Goal: Transaction & Acquisition: Purchase product/service

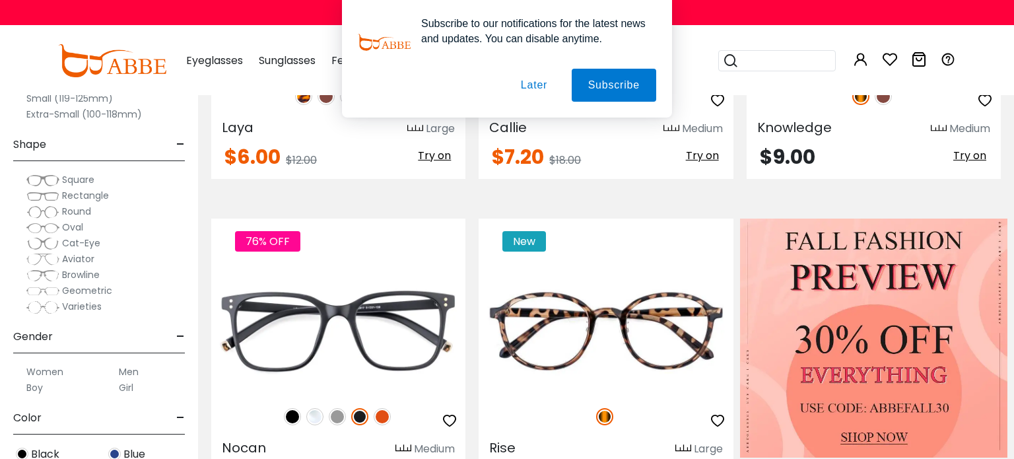
scroll to position [372, 0]
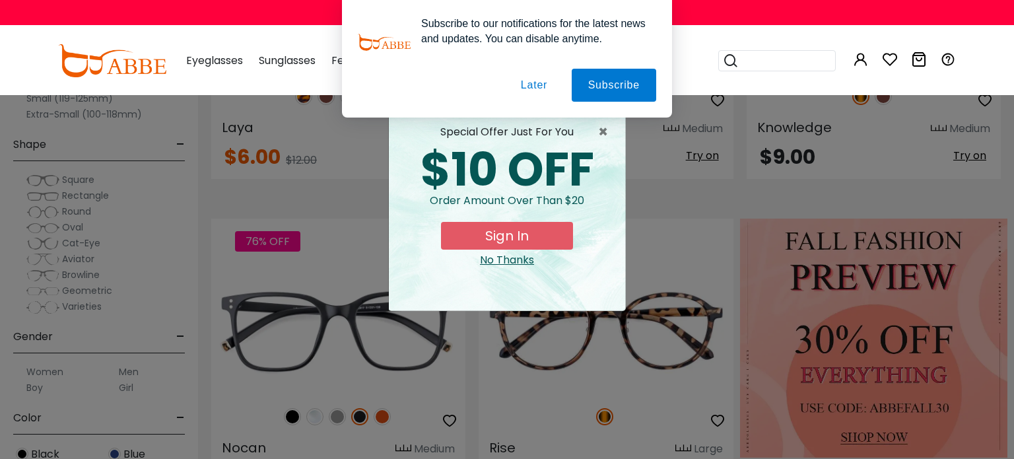
click at [512, 260] on div "No Thanks" at bounding box center [506, 260] width 215 height 16
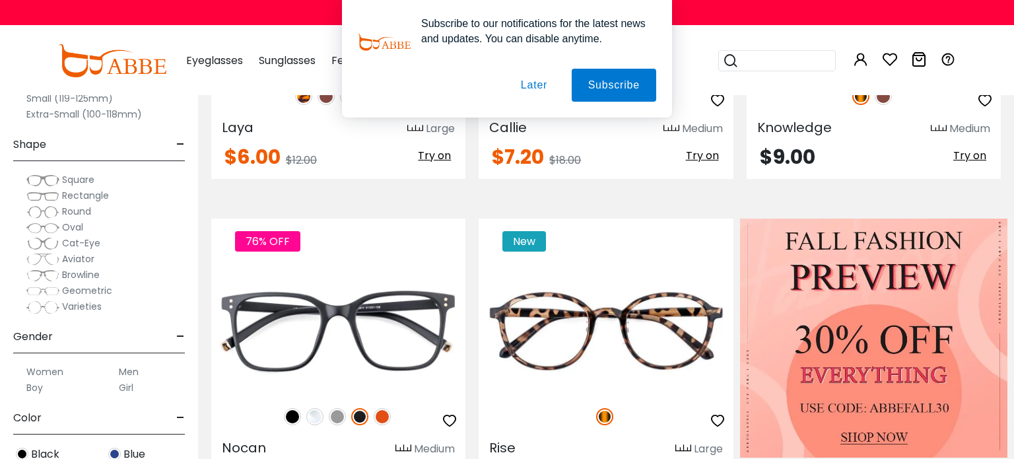
click at [535, 81] on button "Later" at bounding box center [533, 85] width 59 height 33
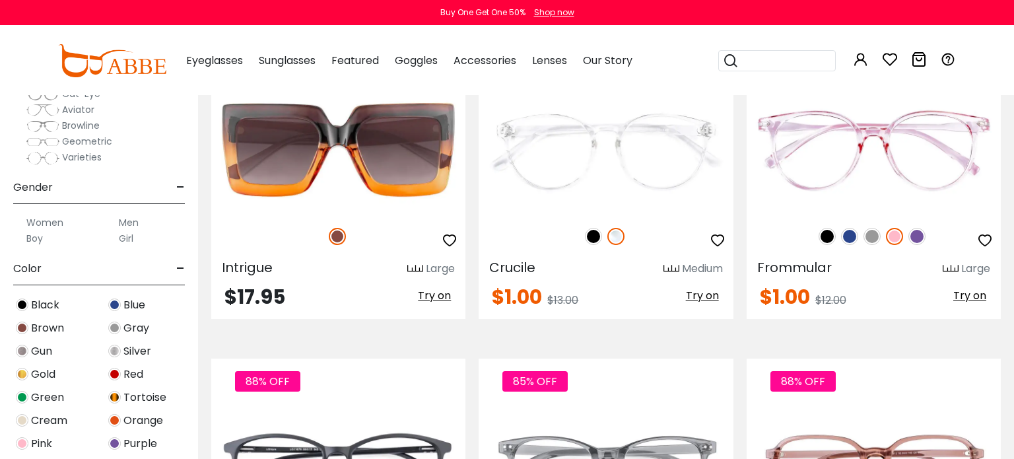
scroll to position [136, 0]
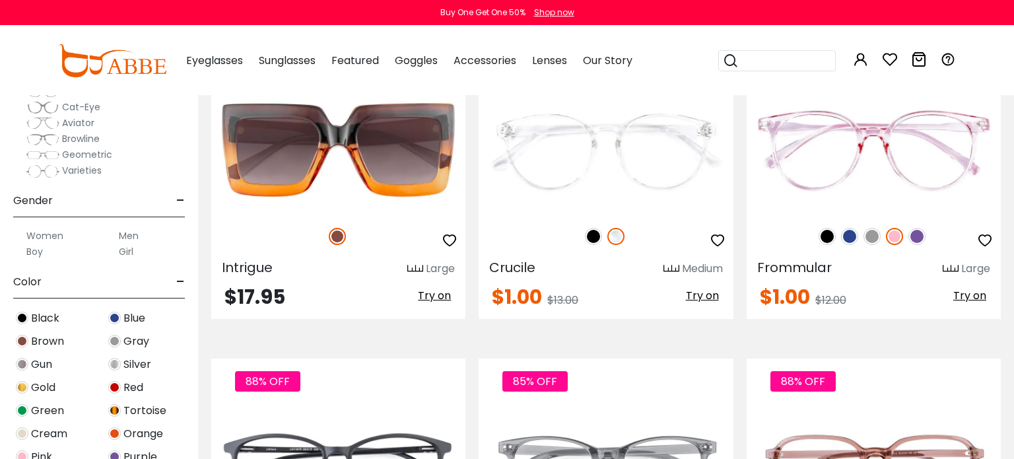
click at [756, 63] on input "search" at bounding box center [785, 61] width 92 height 20
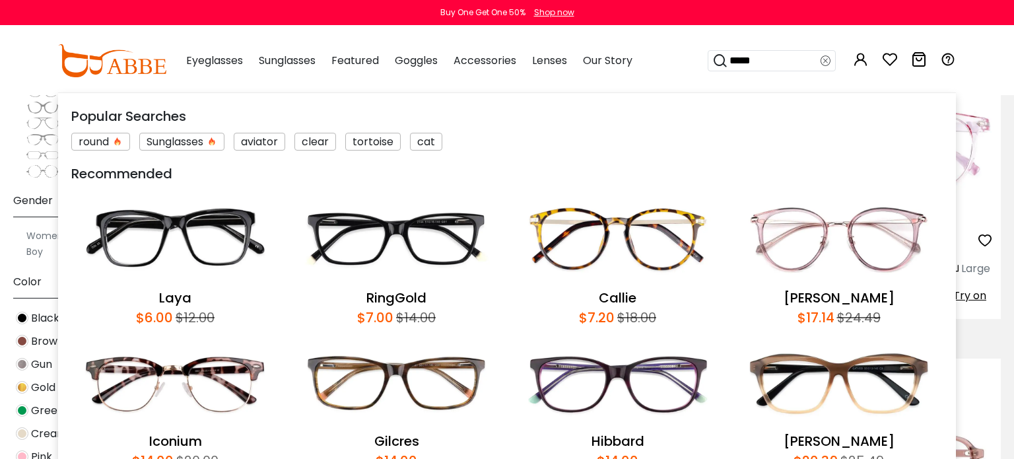
type input "*****"
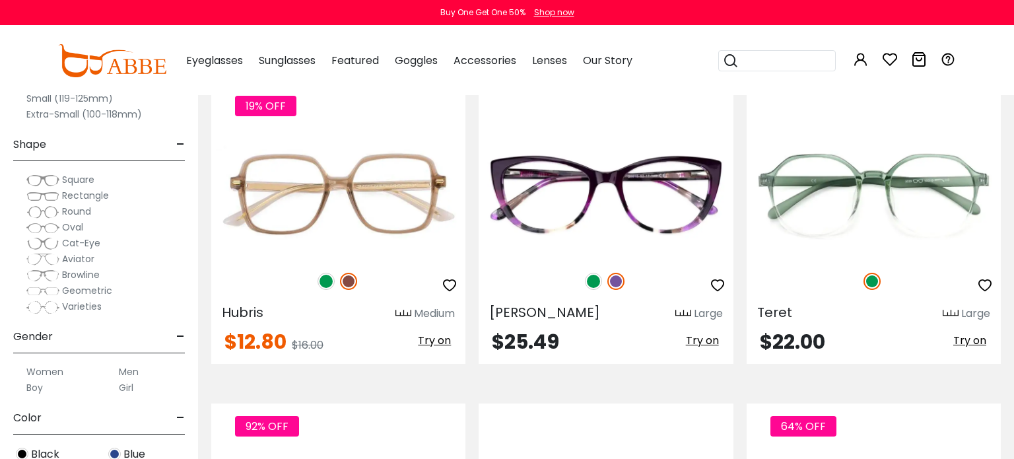
scroll to position [1616, 0]
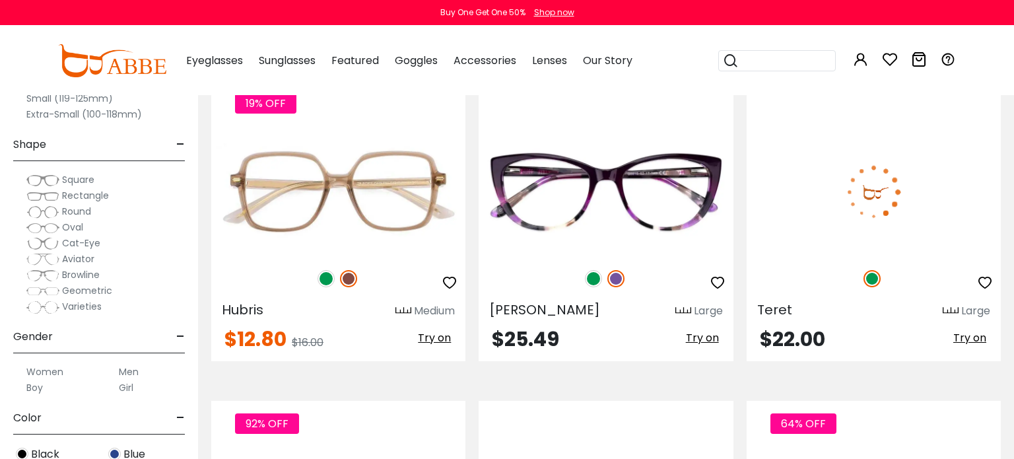
click at [973, 334] on span "Try on" at bounding box center [969, 337] width 33 height 15
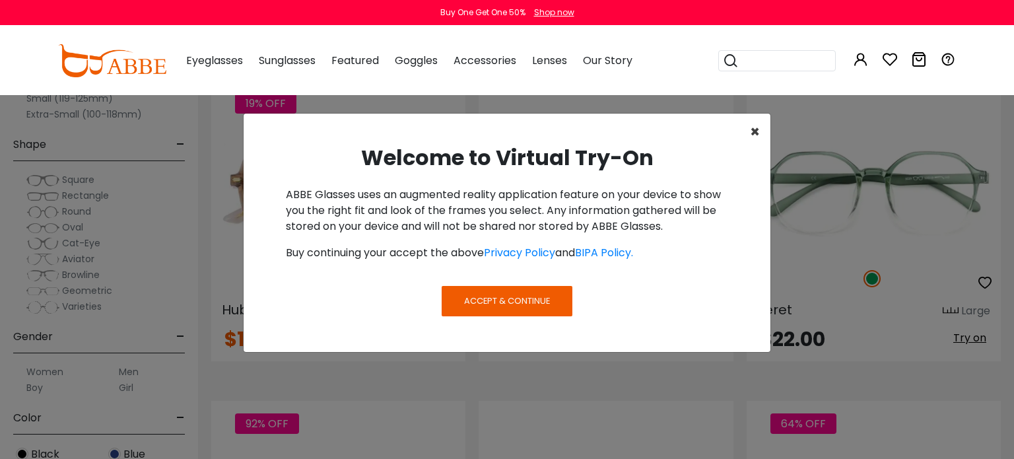
click at [754, 129] on span "×" at bounding box center [755, 132] width 10 height 22
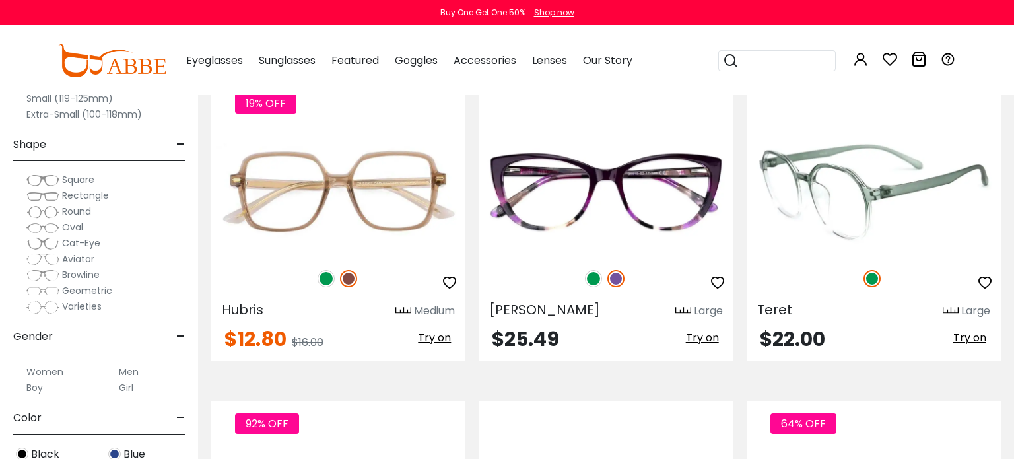
click at [823, 225] on img at bounding box center [874, 191] width 254 height 127
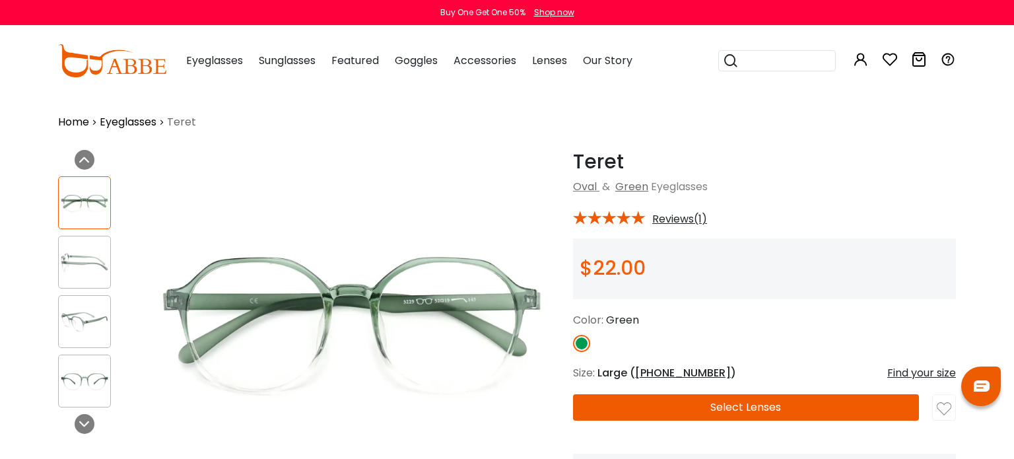
click at [84, 382] on img at bounding box center [85, 381] width 52 height 26
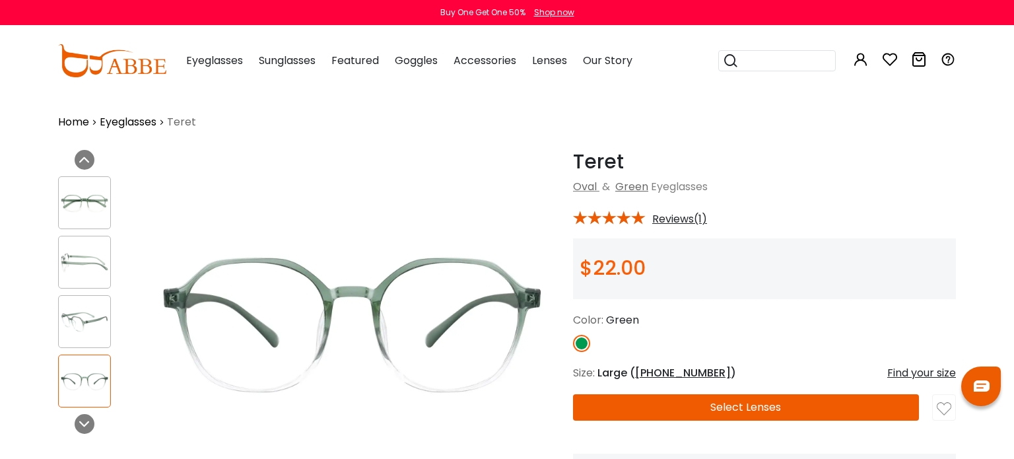
click at [96, 213] on img at bounding box center [85, 203] width 52 height 26
